Goal: Transaction & Acquisition: Purchase product/service

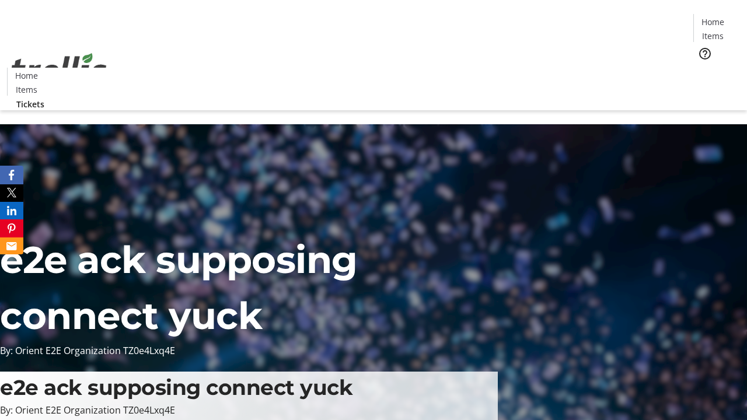
click at [703, 68] on span "Tickets" at bounding box center [717, 74] width 28 height 12
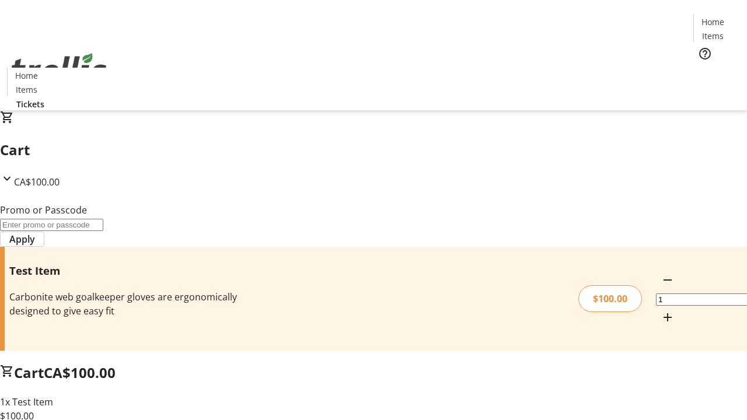
type input "FLAT"
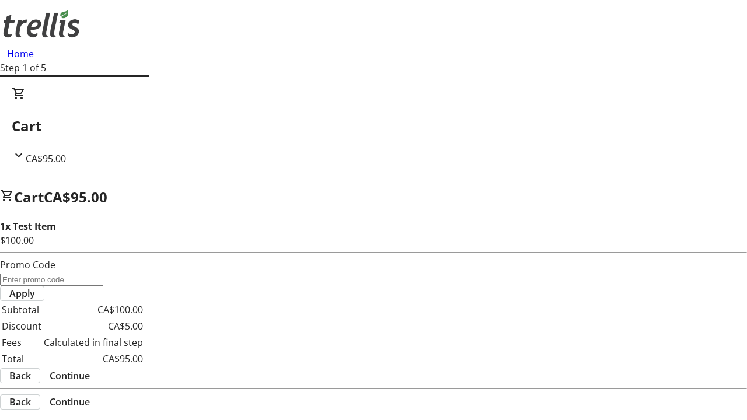
click at [90, 369] on span "Continue" at bounding box center [70, 376] width 40 height 14
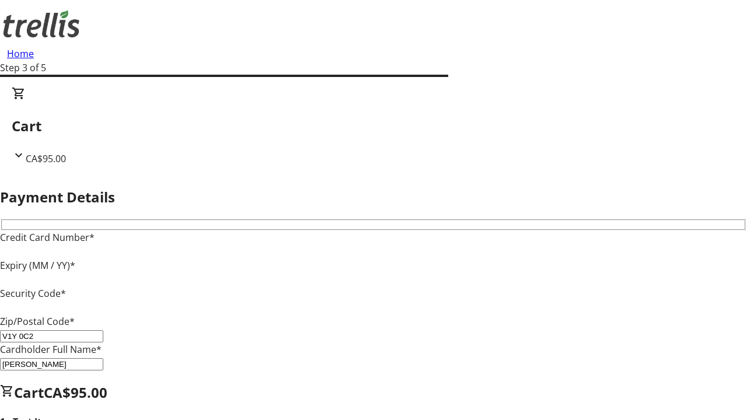
type input "V1Y 0C2"
